Goal: Information Seeking & Learning: Learn about a topic

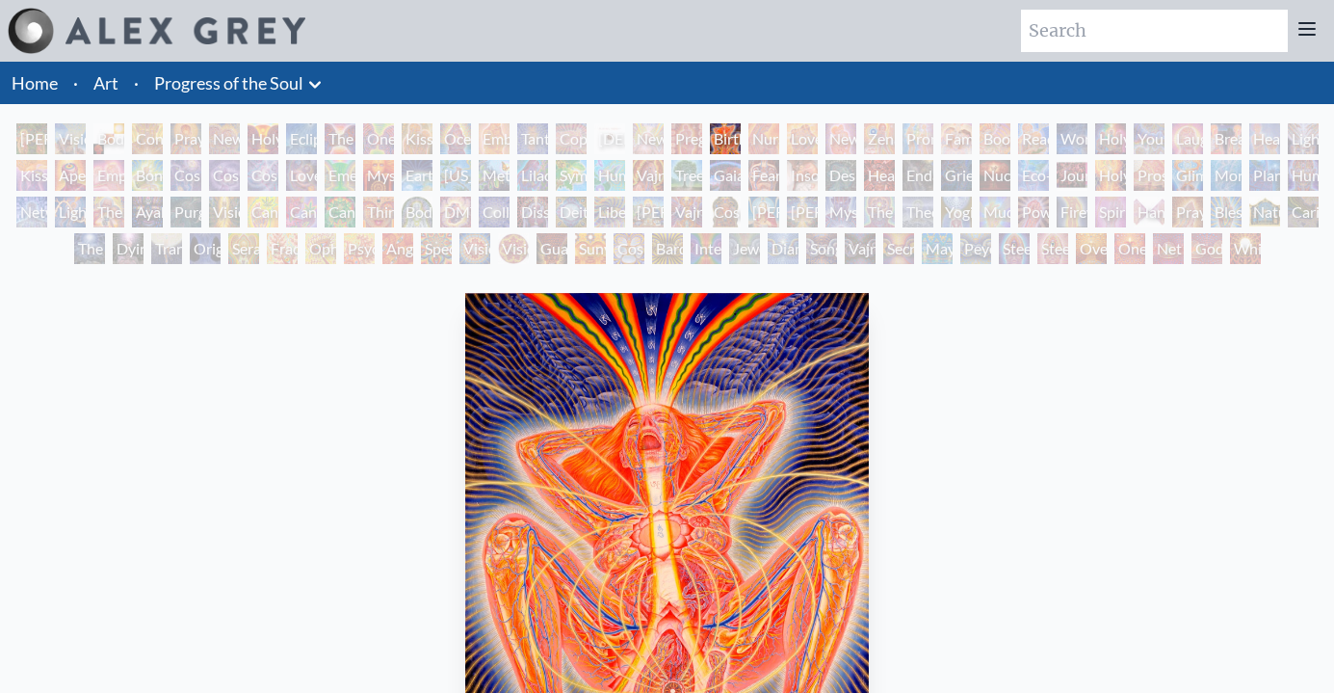
click at [27, 144] on div "[PERSON_NAME] & Eve" at bounding box center [31, 138] width 31 height 31
click at [574, 134] on div "Copulating" at bounding box center [571, 138] width 31 height 31
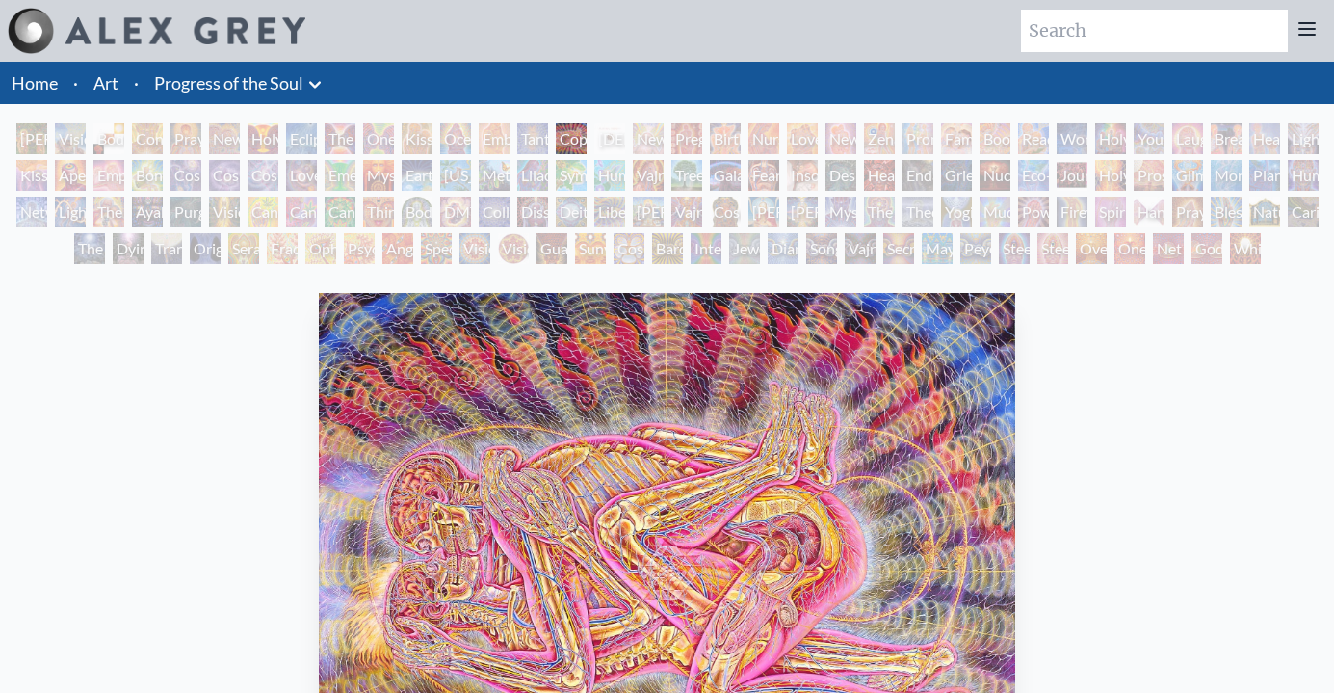
click at [510, 138] on div "Embracing" at bounding box center [494, 138] width 31 height 31
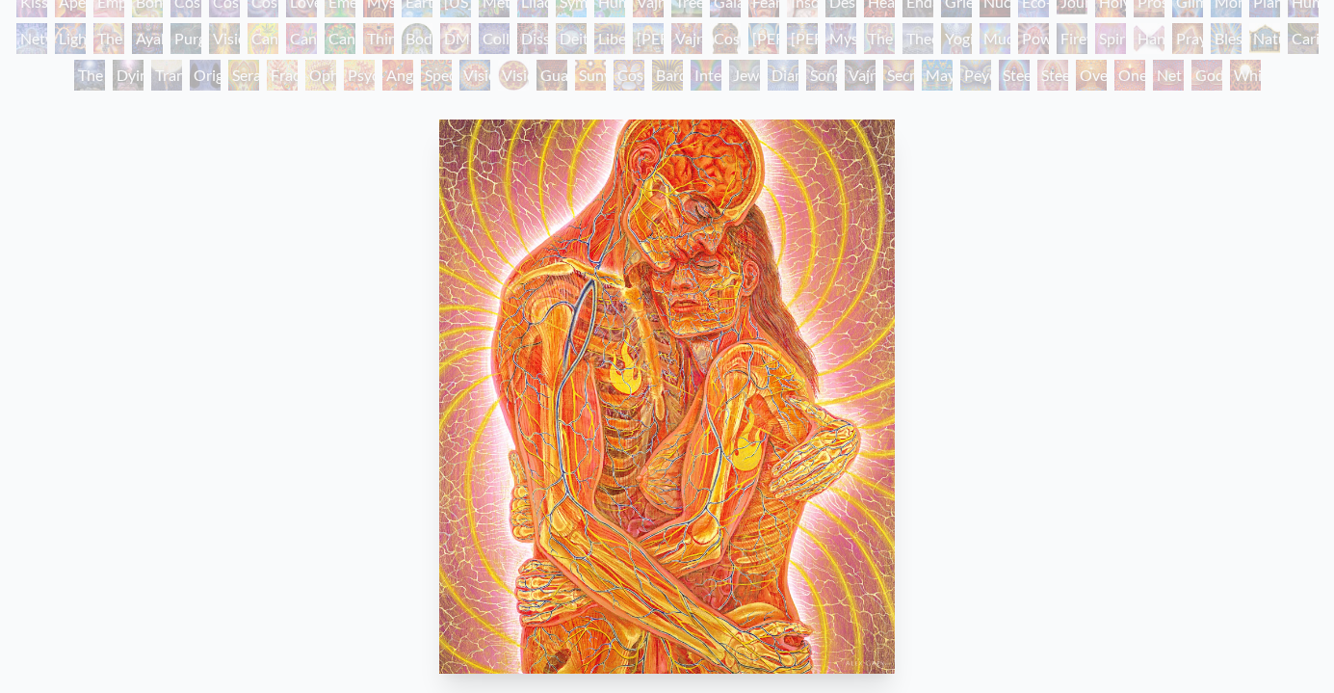
scroll to position [170, 0]
